Goal: Transaction & Acquisition: Subscribe to service/newsletter

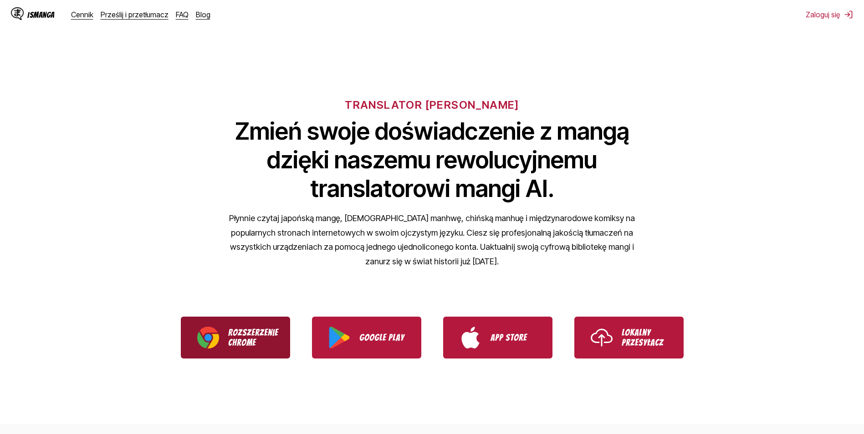
click at [247, 348] on link "Rozszerzenie Chrome" at bounding box center [235, 338] width 109 height 42
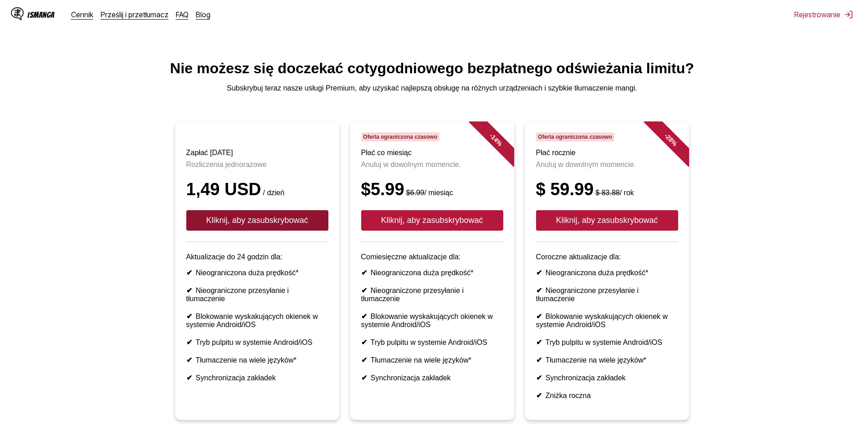
click at [218, 229] on button "Kliknij, aby zasubskrybować" at bounding box center [257, 220] width 142 height 20
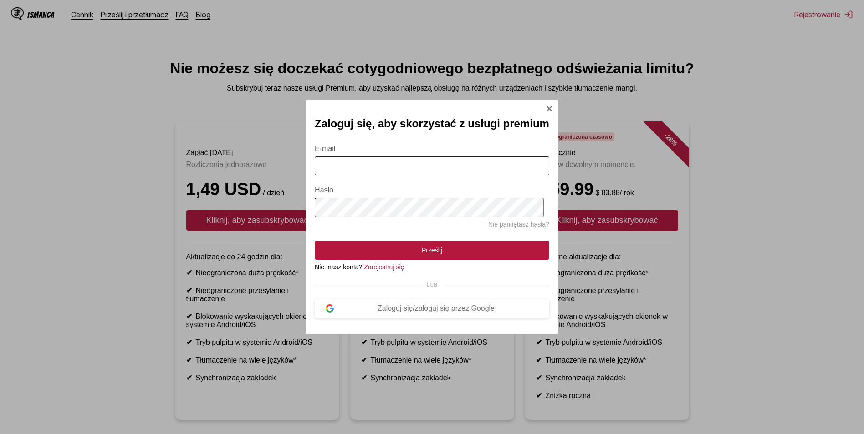
click at [545, 105] on button "Zaloguj się modalnie" at bounding box center [548, 109] width 7 height 9
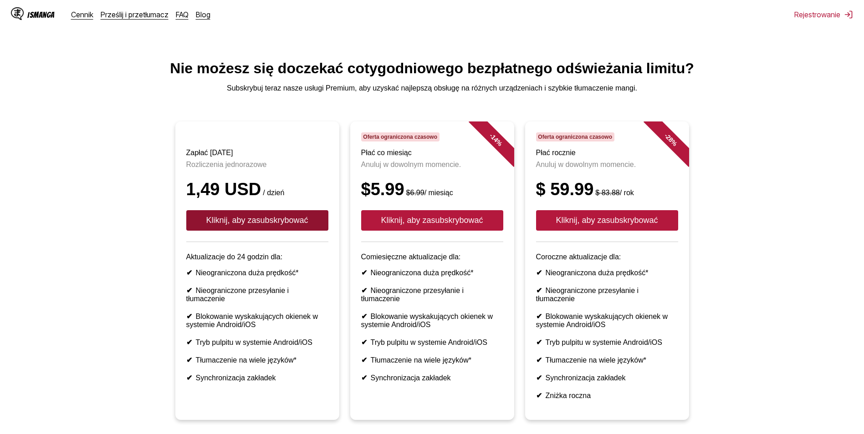
click at [293, 231] on button "Kliknij, aby zasubskrybować" at bounding box center [257, 220] width 142 height 20
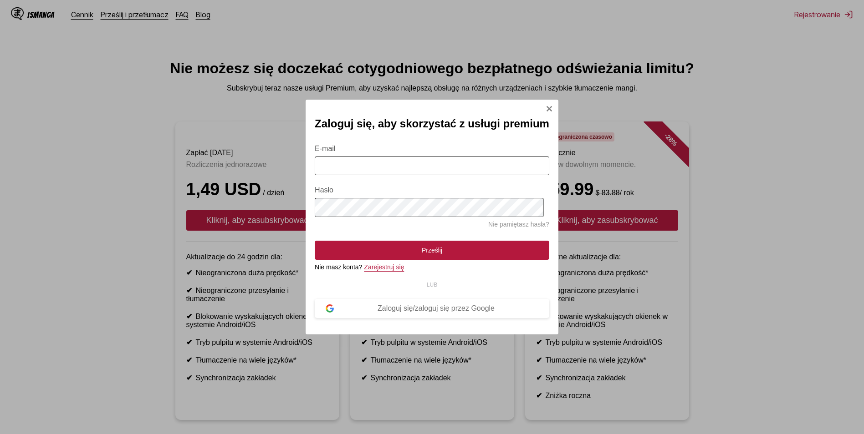
click at [394, 270] on link "Zarejestruj się" at bounding box center [384, 267] width 40 height 7
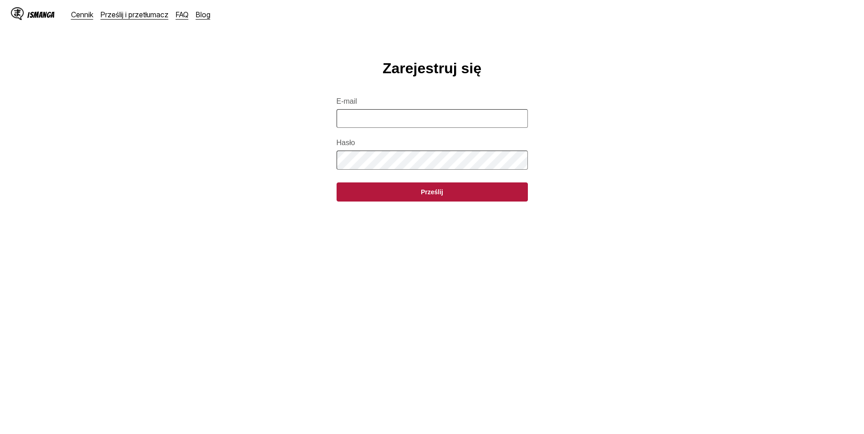
click at [411, 134] on form "E-mail Hasło Prześlij" at bounding box center [431, 144] width 191 height 115
click at [410, 125] on input "E-mail" at bounding box center [431, 118] width 191 height 19
type input "**********"
